Goal: Find specific page/section: Find specific page/section

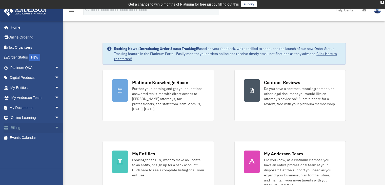
click at [40, 127] on link "Billing arrow_drop_down" at bounding box center [36, 128] width 64 height 10
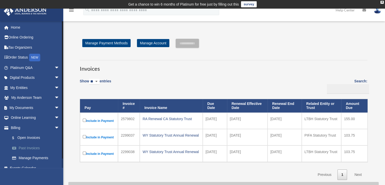
click at [28, 148] on link "Past Invoices" at bounding box center [37, 148] width 60 height 10
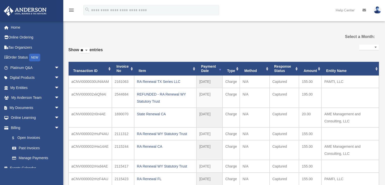
select select
